Goal: Transaction & Acquisition: Book appointment/travel/reservation

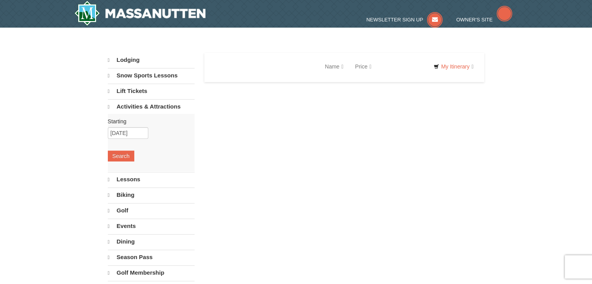
select select "10"
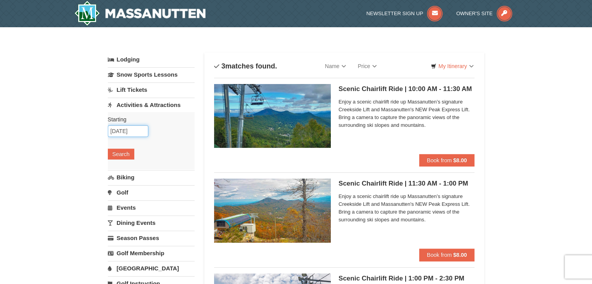
click at [137, 131] on input "[DATE]" at bounding box center [128, 131] width 40 height 12
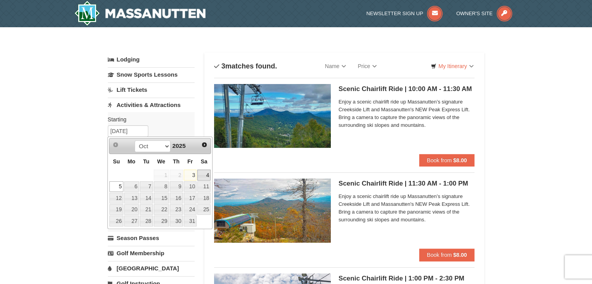
click at [208, 173] on link "4" at bounding box center [203, 175] width 13 height 11
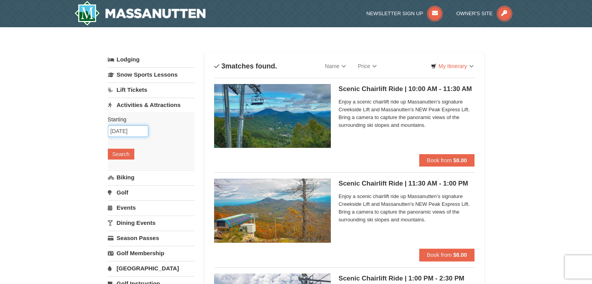
click at [128, 130] on input "[DATE]" at bounding box center [128, 131] width 40 height 12
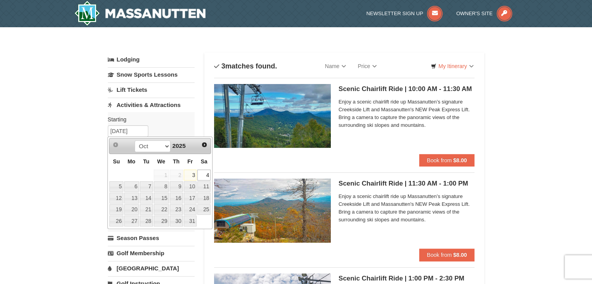
click at [192, 173] on link "3" at bounding box center [190, 175] width 13 height 11
type input "[DATE]"
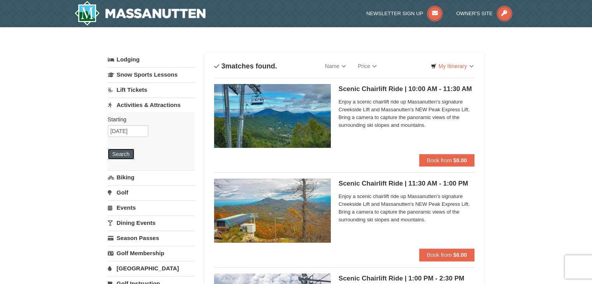
click at [123, 156] on button "Search" at bounding box center [121, 154] width 26 height 11
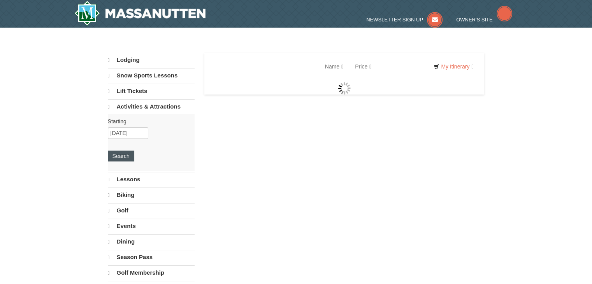
select select "10"
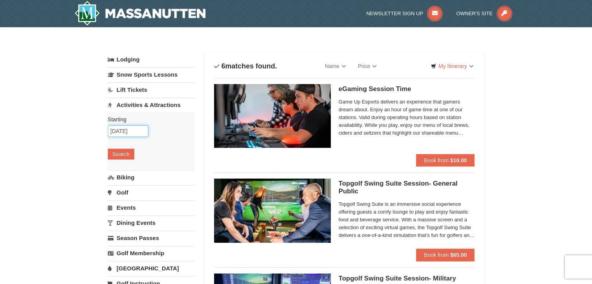
click at [132, 131] on input "[DATE]" at bounding box center [128, 131] width 40 height 12
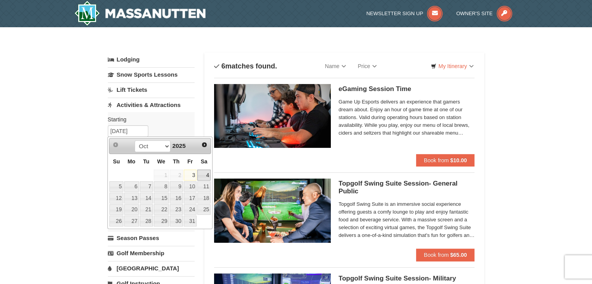
click at [203, 173] on link "4" at bounding box center [203, 175] width 13 height 11
type input "[DATE]"
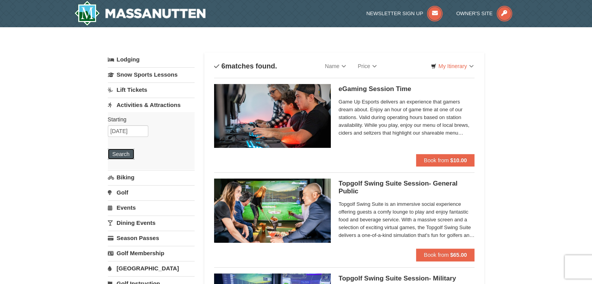
click at [123, 153] on button "Search" at bounding box center [121, 154] width 26 height 11
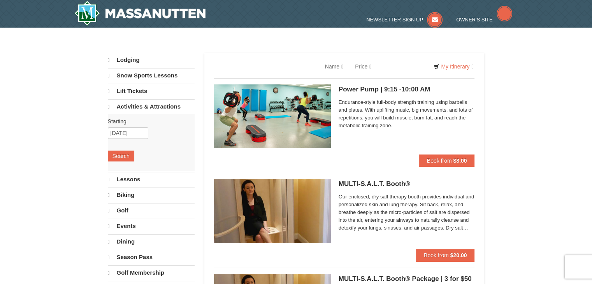
select select "10"
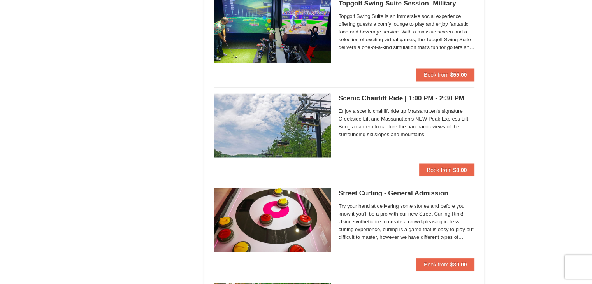
scroll to position [1306, 0]
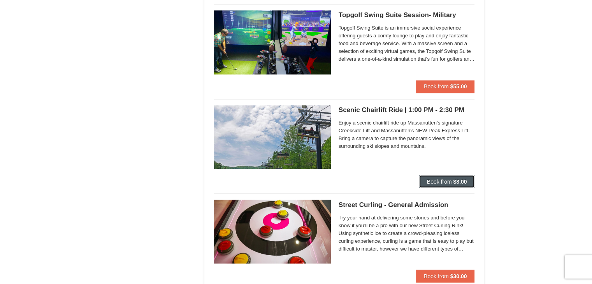
click at [453, 180] on strong "$8.00" at bounding box center [460, 181] width 14 height 6
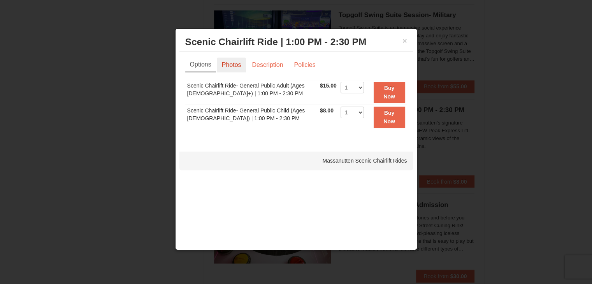
click at [235, 65] on link "Photos" at bounding box center [232, 65] width 30 height 15
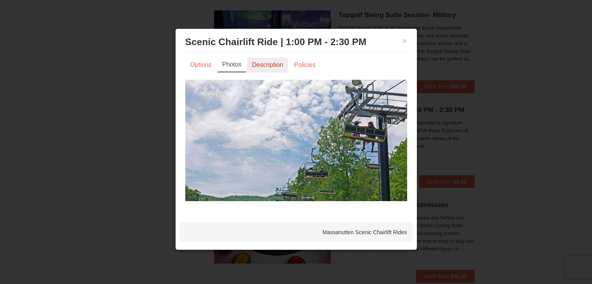
click at [259, 63] on link "Description" at bounding box center [267, 65] width 41 height 15
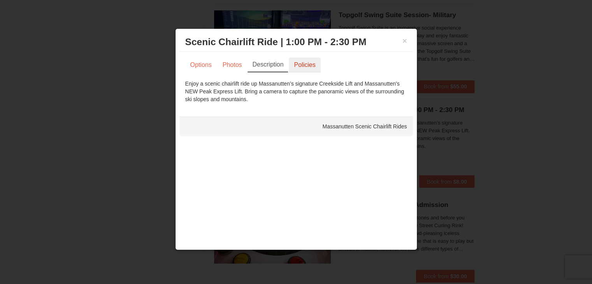
click at [300, 63] on link "Policies" at bounding box center [305, 65] width 32 height 15
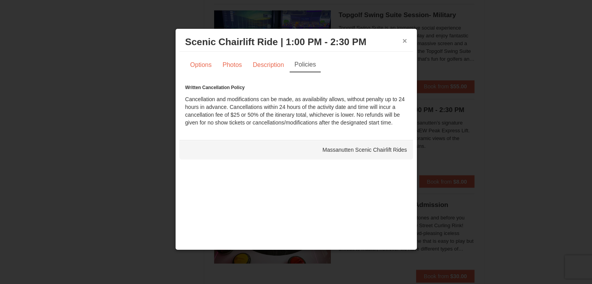
click at [404, 40] on button "×" at bounding box center [405, 41] width 5 height 8
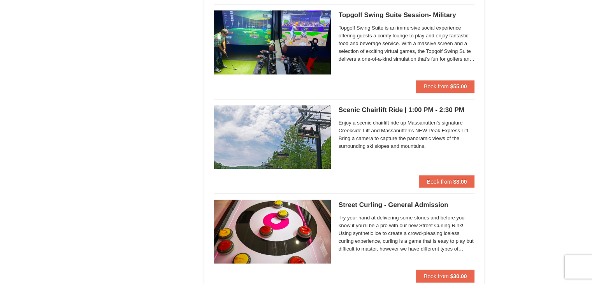
click at [380, 109] on h5 "Scenic Chairlift Ride | 1:00 PM - 2:30 PM Massanutten Scenic Chairlift Rides" at bounding box center [407, 110] width 136 height 8
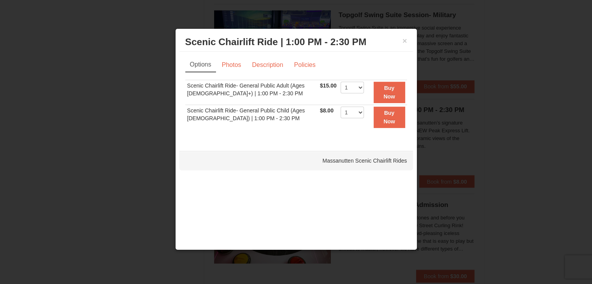
click at [334, 107] on td "$8.00 Includes all fees. Tax excluded." at bounding box center [328, 117] width 21 height 25
click at [346, 108] on select "1 2 3 4 5 6 7 8 9 10 11 12 13 14 15 16 17 18 19 20 21 22" at bounding box center [352, 113] width 23 height 12
click at [347, 101] on td "1 2 3 4 5 6 7 8 9 10 11 12 13 14 15 16 17 18 19 20 21 22 23 24 25" at bounding box center [352, 92] width 27 height 25
